Goal: Information Seeking & Learning: Check status

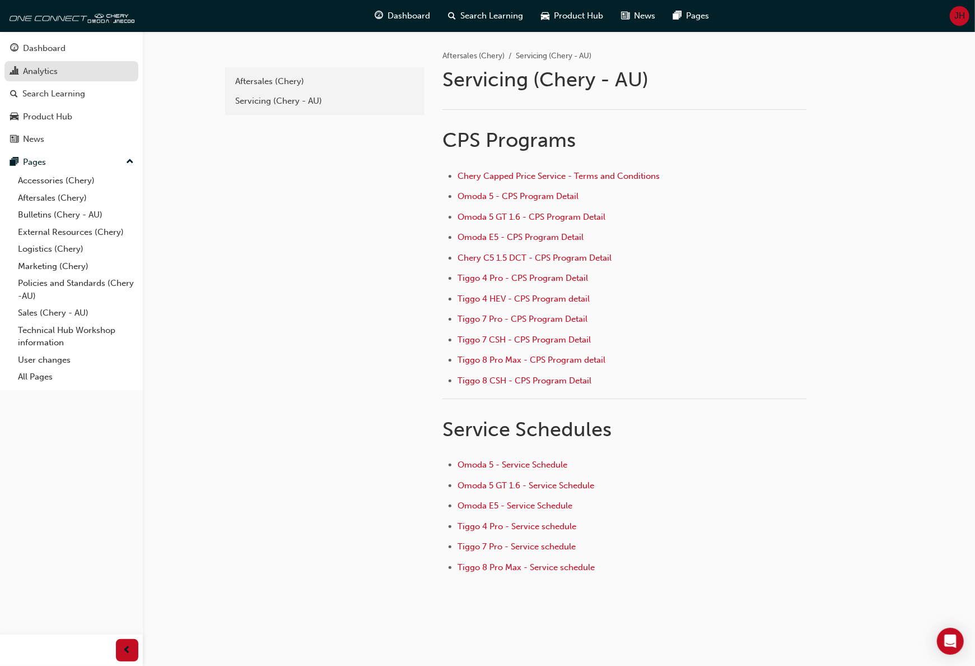
click at [41, 72] on div "Analytics" at bounding box center [40, 71] width 35 height 13
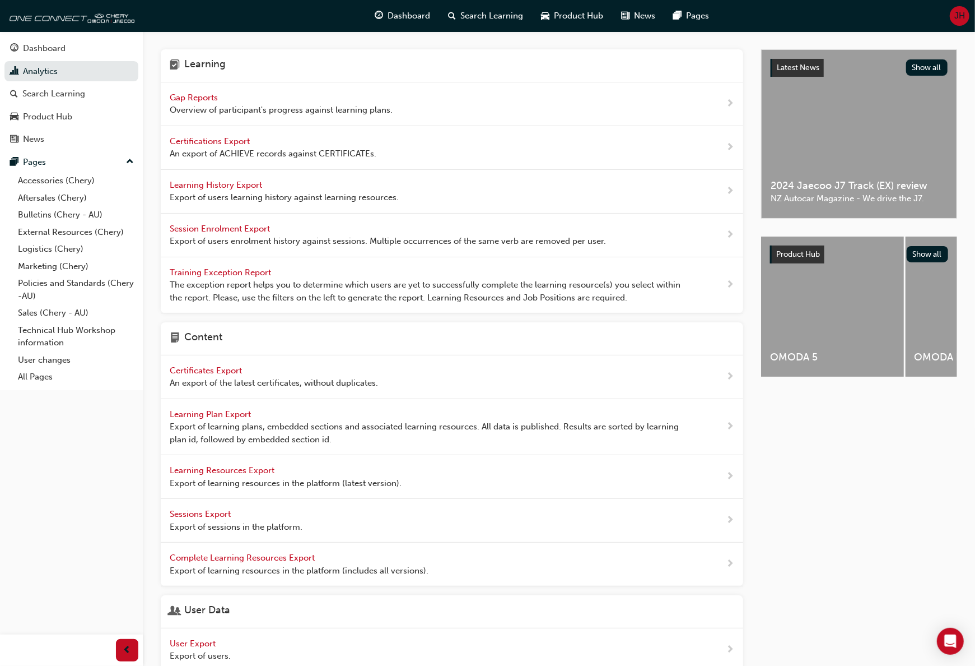
click at [201, 96] on span "Gap Reports" at bounding box center [195, 97] width 50 height 10
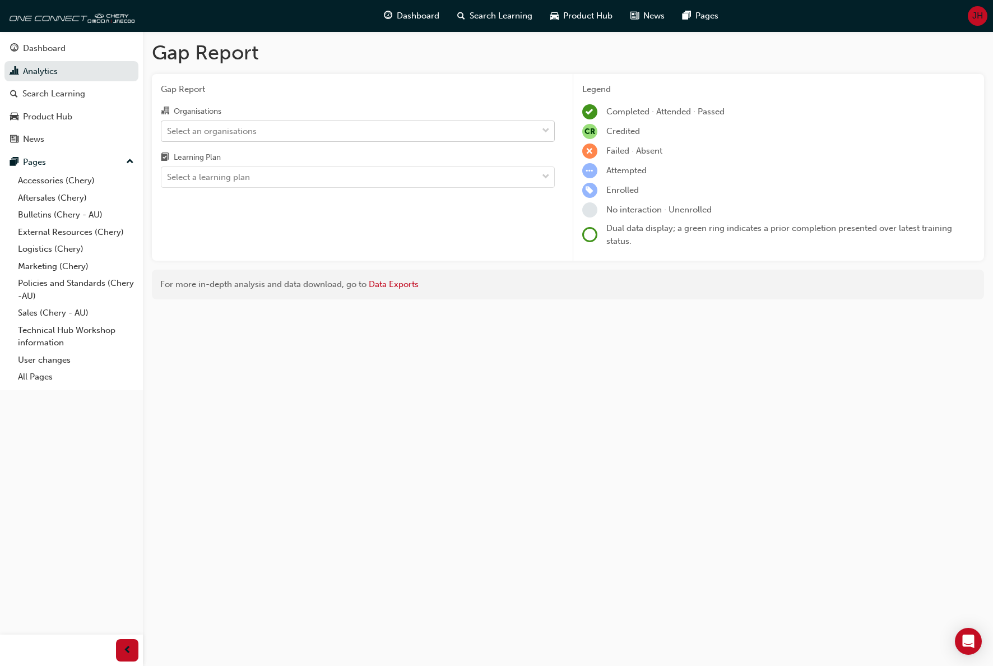
click at [547, 128] on span "down-icon" at bounding box center [546, 131] width 8 height 15
click at [168, 128] on input "Organisations Select an organisations" at bounding box center [167, 130] width 1 height 10
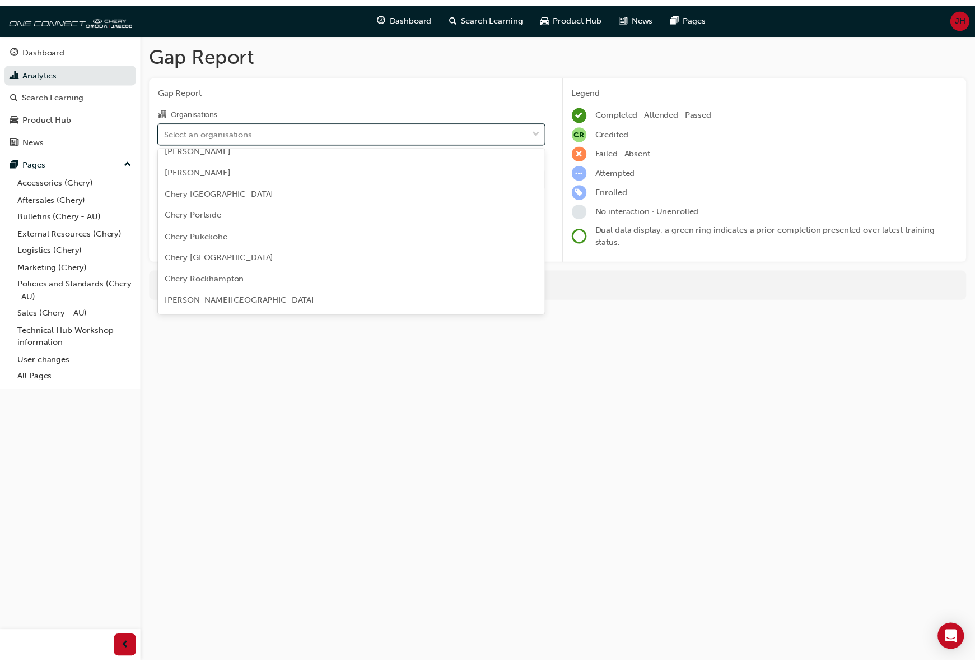
scroll to position [1569, 0]
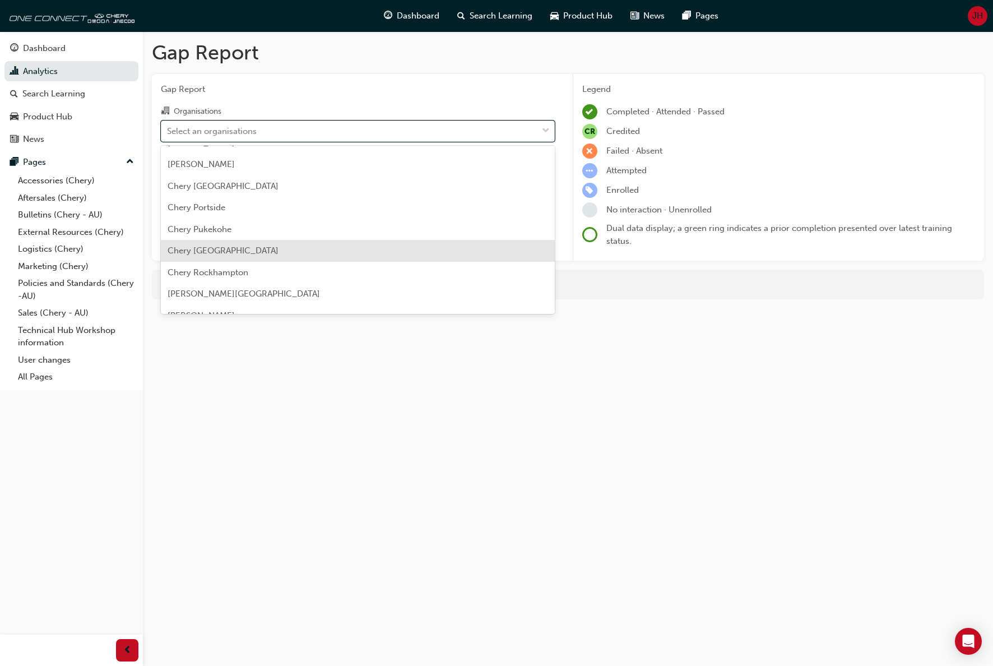
click at [236, 248] on span "Chery [GEOGRAPHIC_DATA]" at bounding box center [223, 250] width 111 height 10
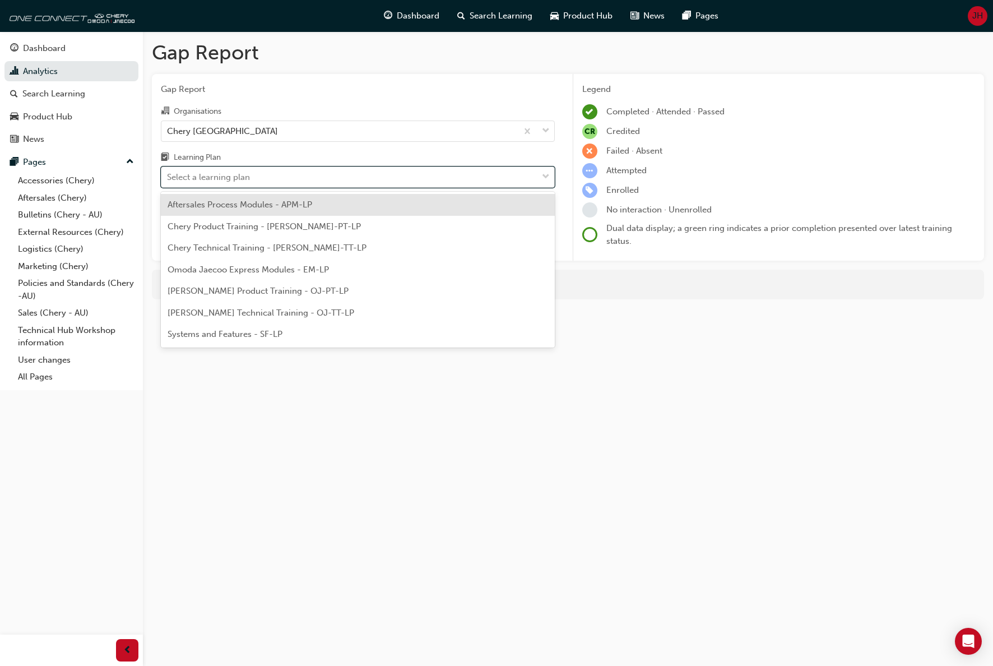
click at [545, 179] on span "down-icon" at bounding box center [546, 177] width 8 height 15
click at [168, 179] on input "Learning Plan option Aftersales Process Modules - APM-LP focused, 1 of 7. 7 res…" at bounding box center [167, 177] width 1 height 10
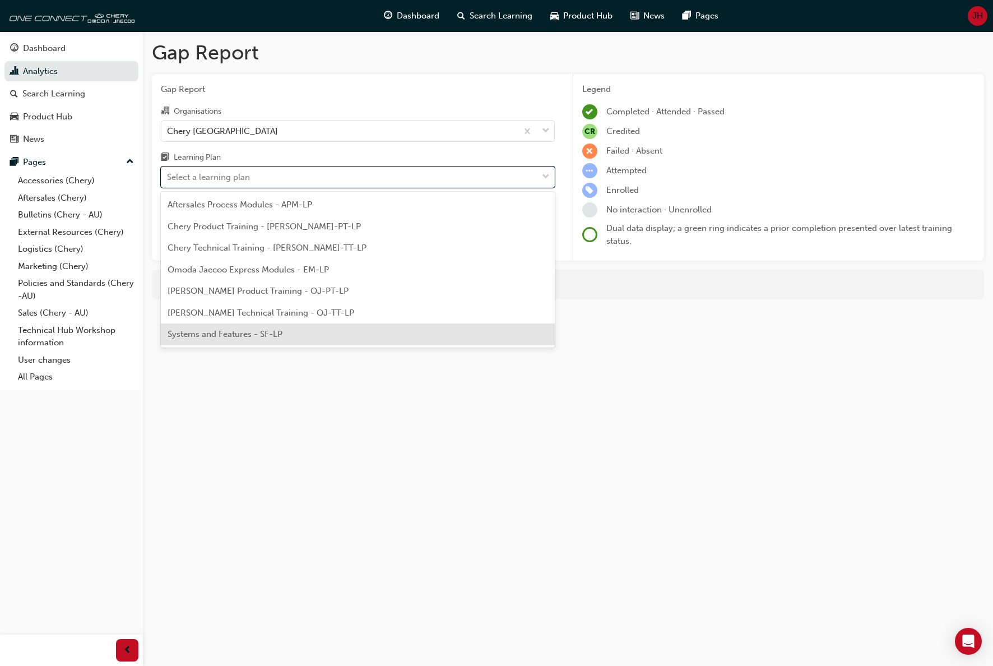
click at [306, 341] on div "Systems and Features - SF-LP" at bounding box center [358, 334] width 394 height 22
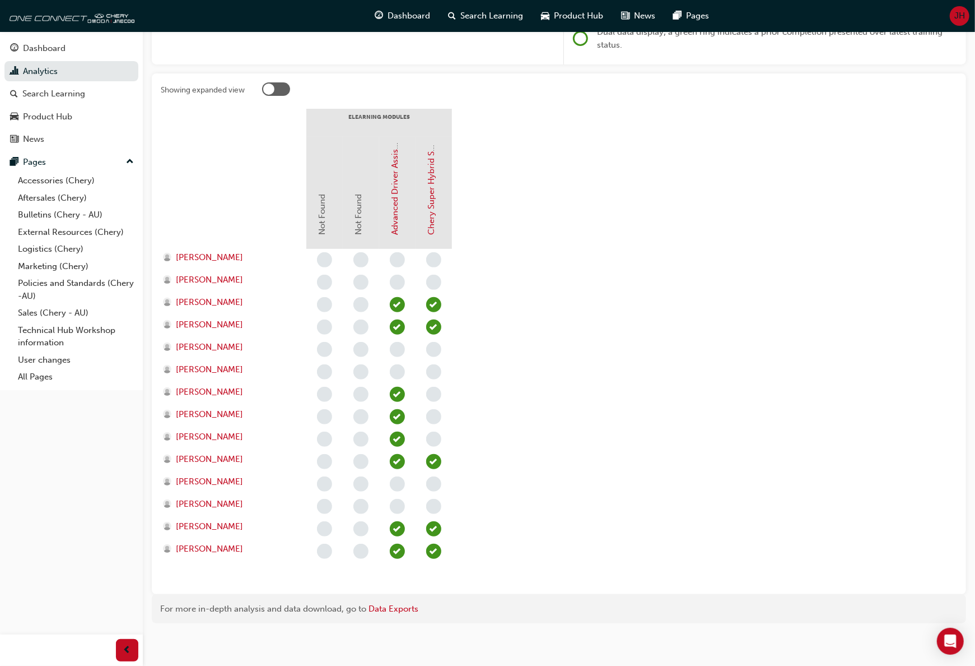
scroll to position [199, 0]
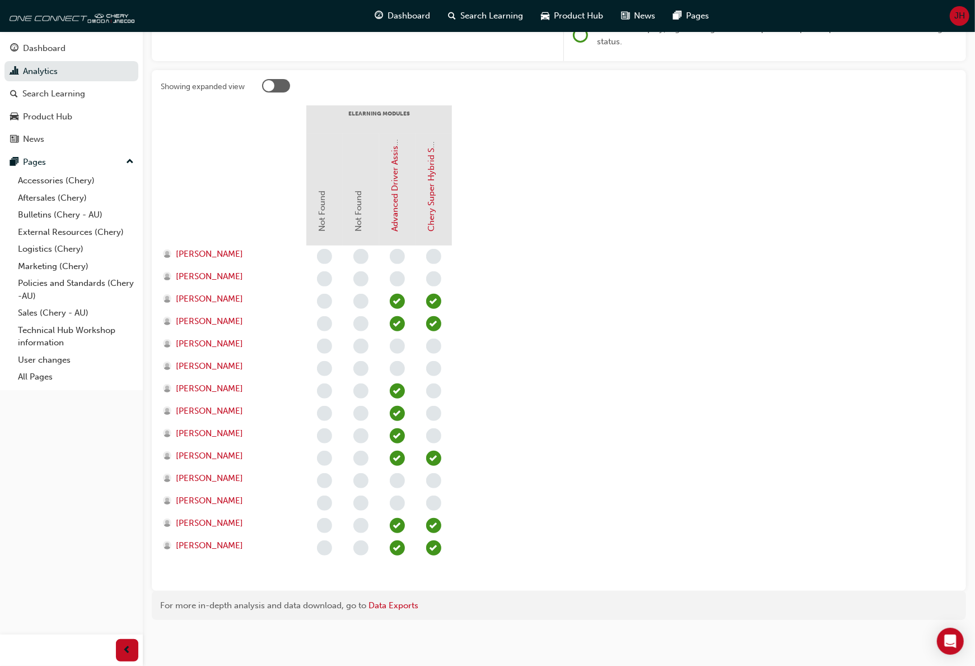
click at [245, 622] on div "Gap Report Gap Report Organisations Chery Rockdale City Learning Plan Systems a…" at bounding box center [559, 235] width 833 height 806
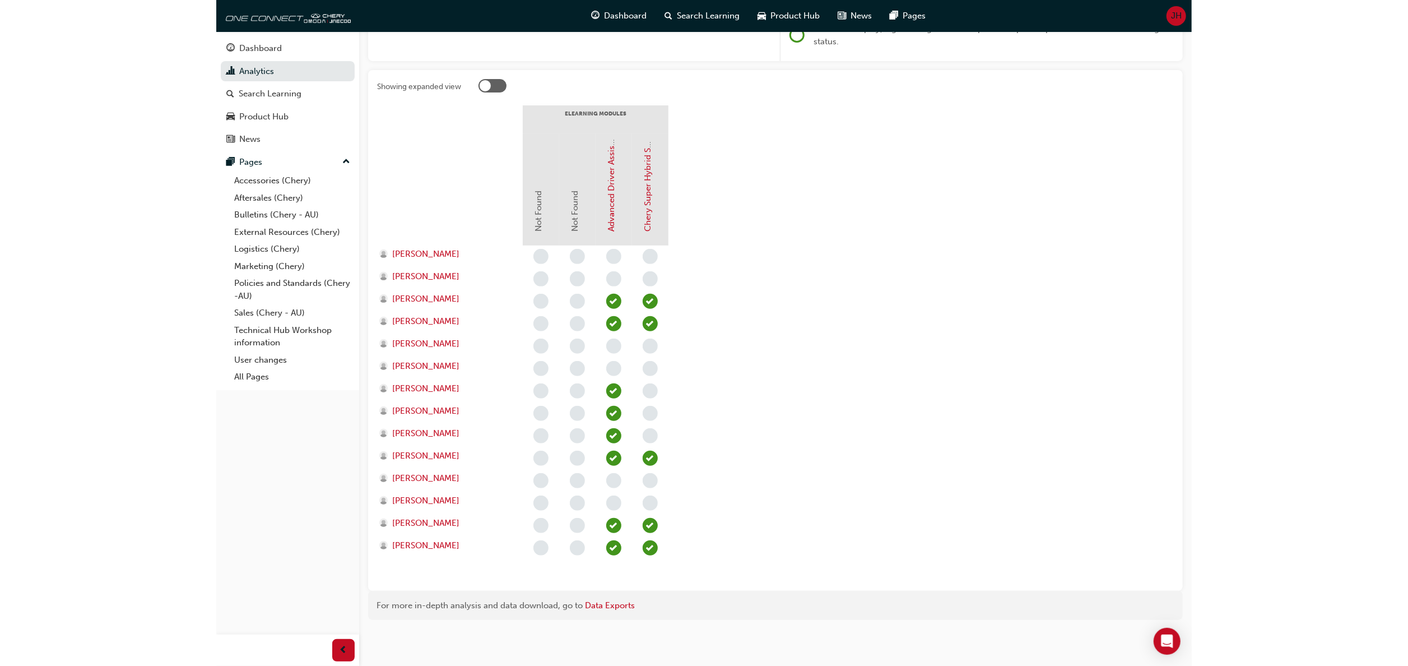
scroll to position [189, 0]
